Goal: Information Seeking & Learning: Find specific fact

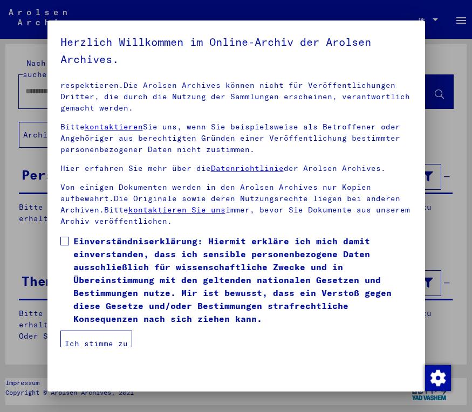
scroll to position [114, 0]
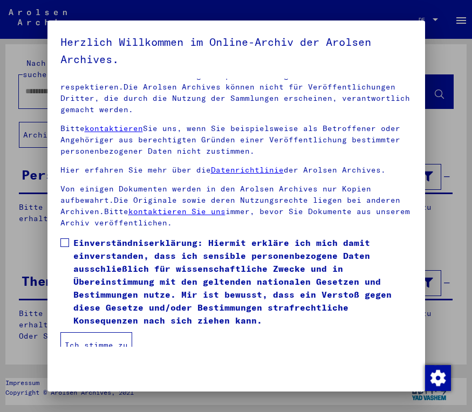
click at [63, 238] on span at bounding box center [64, 242] width 9 height 9
click at [94, 333] on button "Ich stimme zu" at bounding box center [96, 345] width 72 height 26
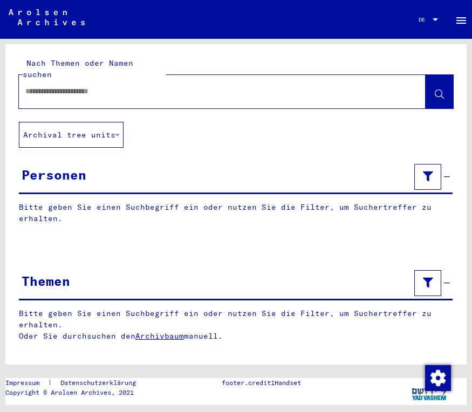
scroll to position [0, 0]
click at [110, 86] on input "text" at bounding box center [212, 91] width 374 height 11
type input "**********"
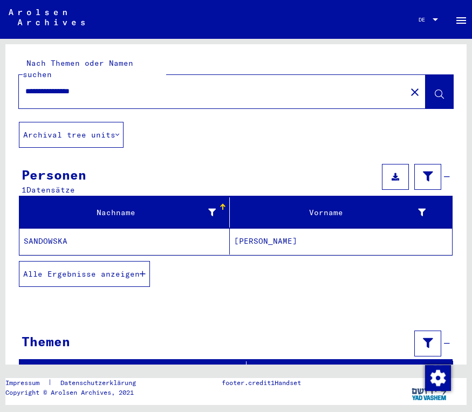
click at [51, 229] on mat-cell "SANDOWSKA" at bounding box center [124, 241] width 210 height 26
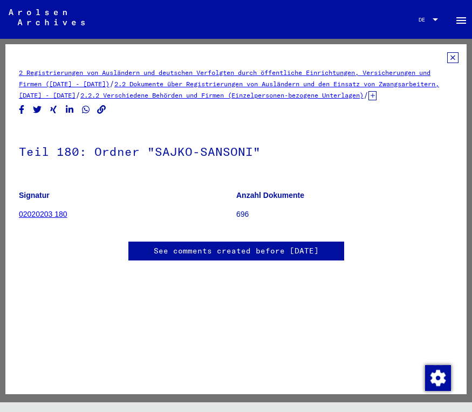
click at [35, 218] on link "02020203 180" at bounding box center [43, 214] width 49 height 9
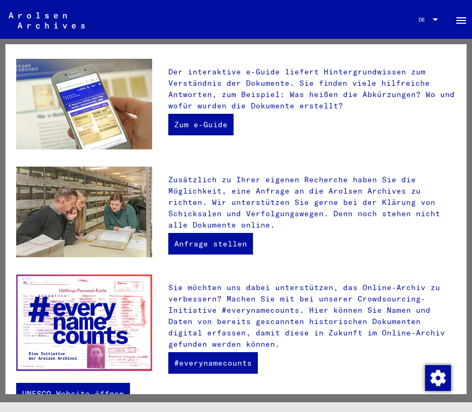
scroll to position [298, 0]
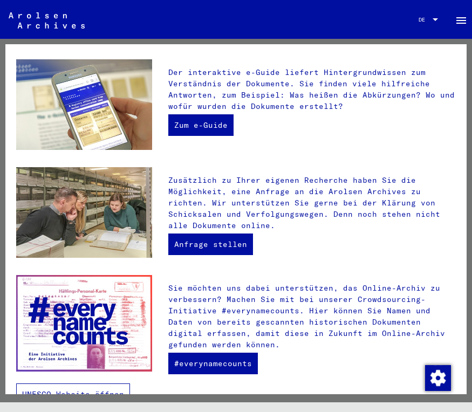
click at [51, 383] on link "UNESCO-Website öffnen" at bounding box center [73, 394] width 114 height 22
